Goal: Task Accomplishment & Management: Complete application form

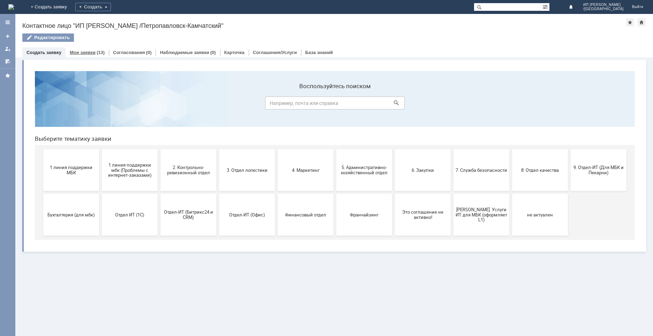
click at [85, 54] on link "Мои заявки" at bounding box center [83, 52] width 26 height 5
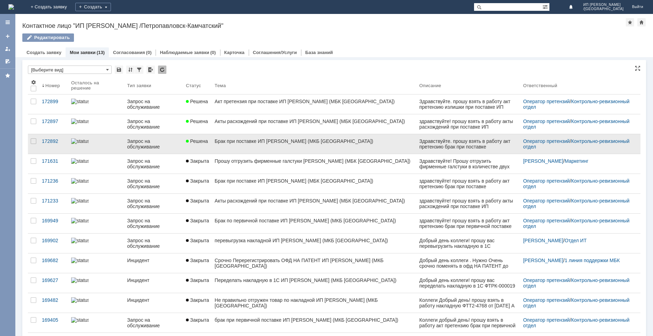
click at [184, 143] on link "Решена" at bounding box center [197, 144] width 29 height 20
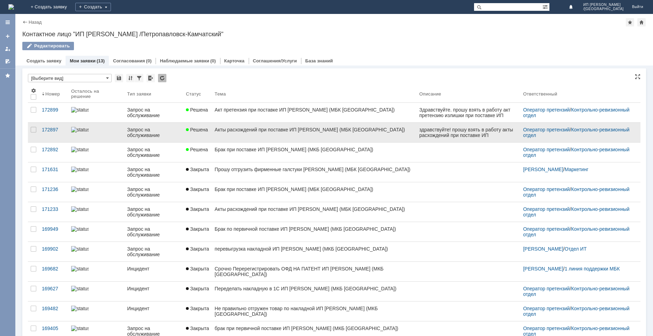
click at [250, 129] on div "Акты расхождений при поставке ИП [PERSON_NAME] (МБК [GEOGRAPHIC_DATA])" at bounding box center [313, 130] width 199 height 6
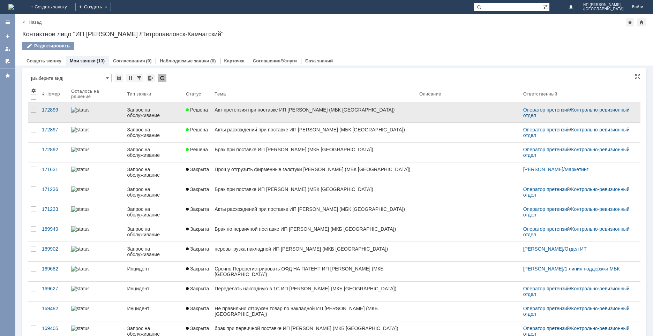
click at [232, 115] on link "Акт претензия при поставке ИП [PERSON_NAME] (МБК [GEOGRAPHIC_DATA])" at bounding box center [314, 113] width 205 height 20
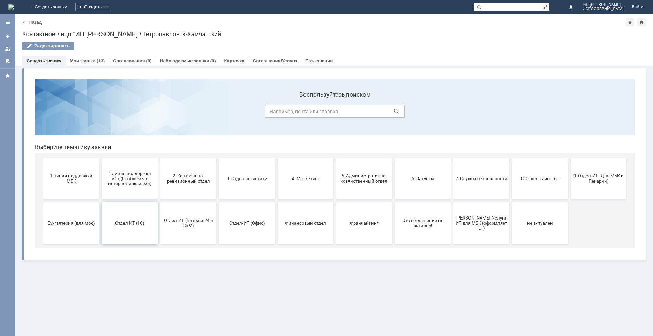
click at [130, 222] on span "Отдел ИТ (1С)" at bounding box center [130, 222] width 52 height 5
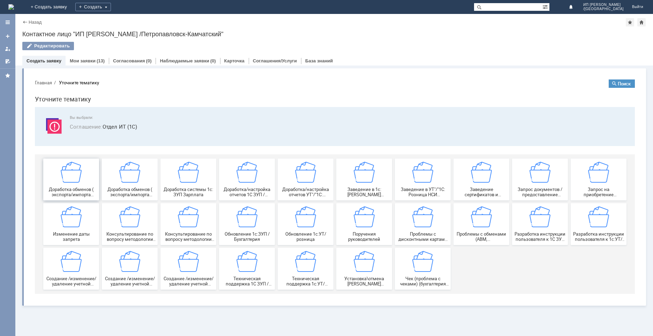
click at [90, 184] on div "Доработка обменов ( экспорта/импорта данных) между базами 1С ЗУП / Бухгалтерия" at bounding box center [71, 180] width 52 height 36
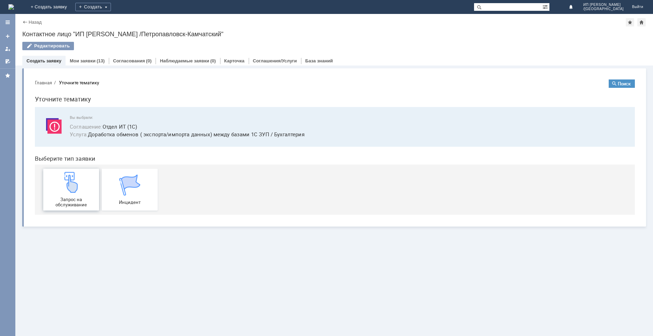
click at [73, 187] on img at bounding box center [71, 182] width 21 height 21
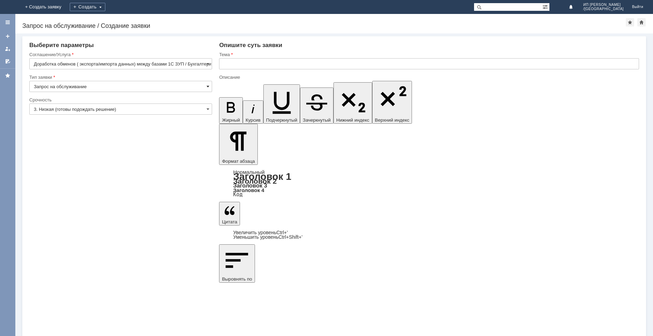
click at [208, 88] on span at bounding box center [207, 87] width 3 height 6
click at [96, 114] on div "Запрос на обслуживание" at bounding box center [121, 110] width 182 height 11
type input "Запрос на обслуживание"
click at [209, 110] on span at bounding box center [207, 109] width 3 height 6
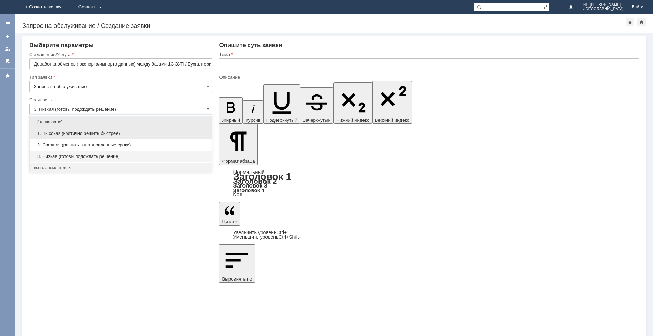
click at [81, 136] on span "1. Высокая (критично решить быстрее)" at bounding box center [121, 134] width 174 height 6
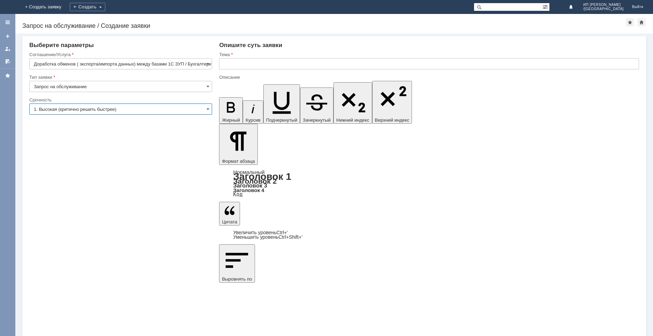
type input "1. Высокая (критично решить быстрее)"
click at [235, 66] on input "text" at bounding box center [429, 63] width 420 height 11
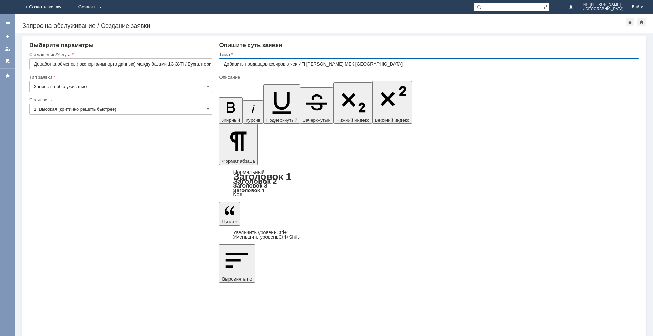
click at [272, 63] on input "Добавить продавцов кссиров в чек ИП Ткаченко МБК Петропавловск-Камчатский" at bounding box center [429, 63] width 420 height 11
type input "Добавить продавцов кассиров в чек ИП Ткаченко МБК Петропавловск-Камчатский"
click at [299, 64] on input "Добавить продавцов кассиров в чек ИП Ткаченко МБК Петропавловск-Камчатский" at bounding box center [429, 63] width 420 height 11
click at [302, 63] on input "Добавить продавцов кассиров в чек ИП Ткаченко МБК Петропавловск-Камчатский" at bounding box center [429, 63] width 420 height 11
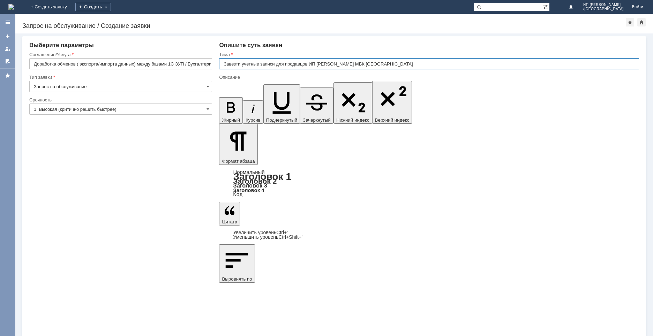
type input "Завезти учетные записи для продавцов ИП Ткаченко МБК Петропавловск-Камчатский"
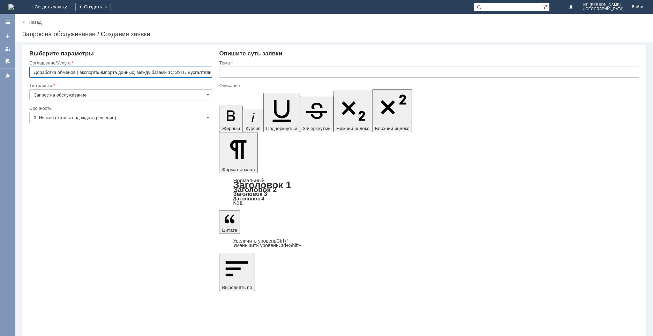
scroll to position [0, 7]
